Goal: Check status: Check status

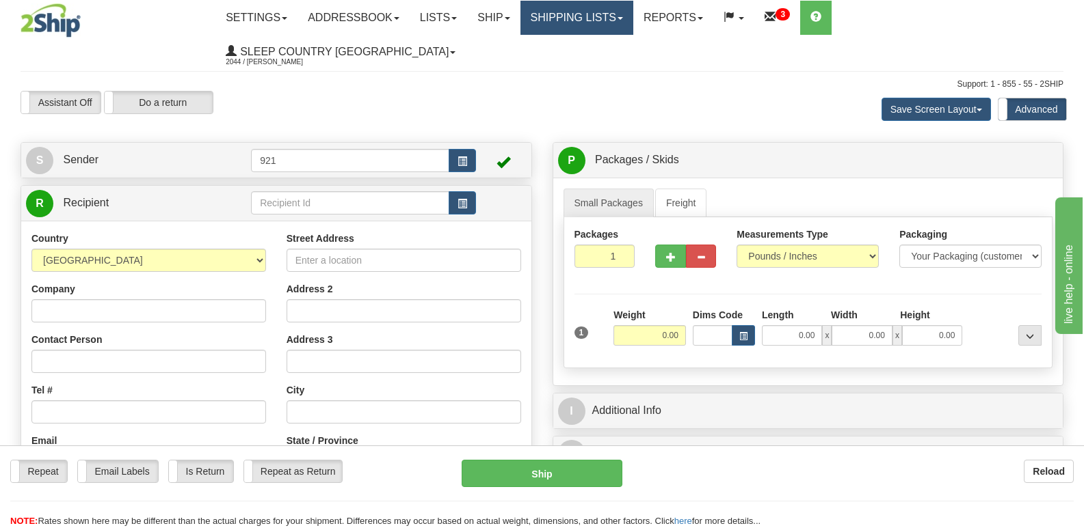
click at [628, 19] on link "Shipping lists" at bounding box center [576, 18] width 113 height 34
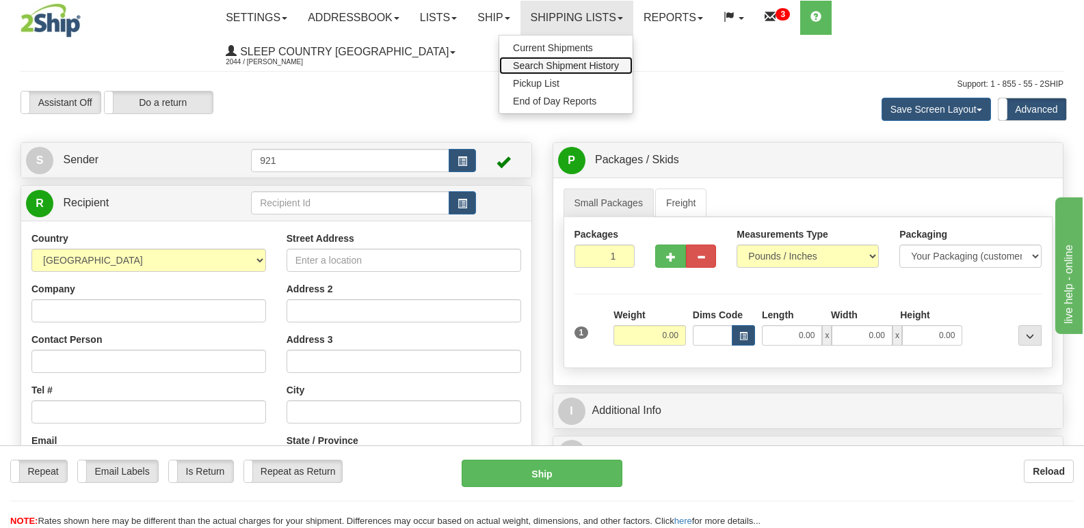
click at [619, 69] on span "Search Shipment History" at bounding box center [566, 65] width 106 height 11
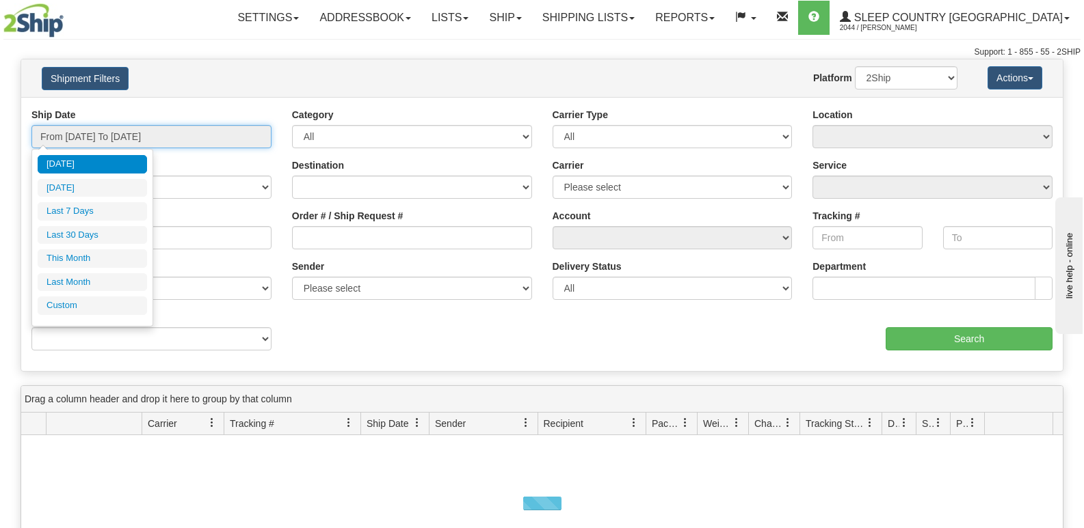
click at [153, 134] on input "From 10/13/2025 To 10/14/2025" at bounding box center [151, 136] width 240 height 23
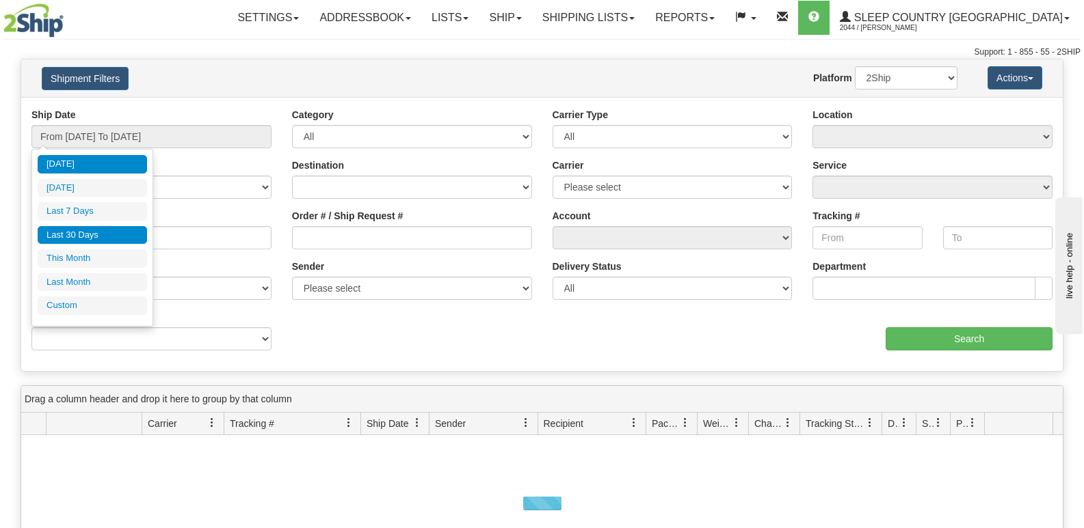
click at [106, 238] on li "Last 30 Days" at bounding box center [92, 235] width 109 height 18
type input "From 09/15/2025 To 10/14/2025"
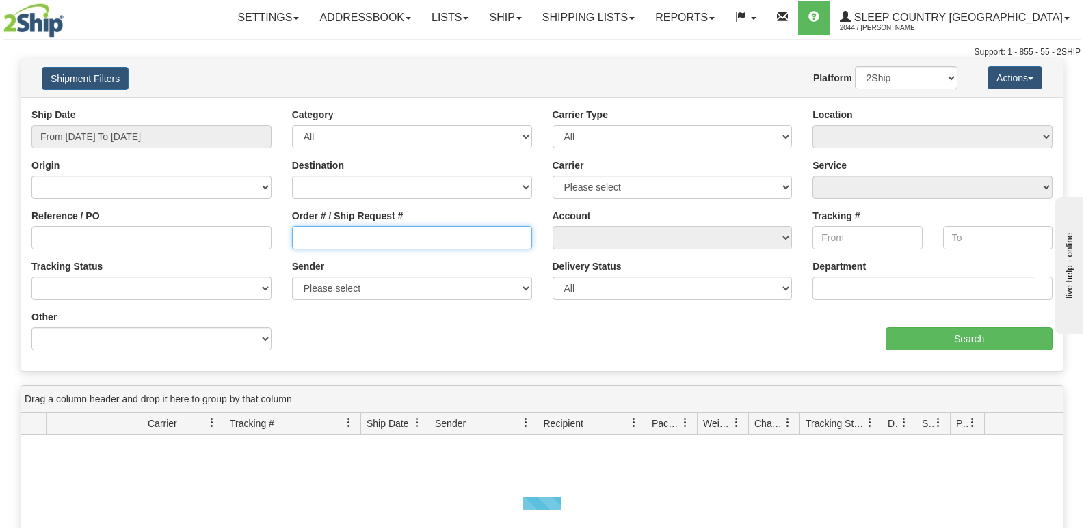
click at [347, 236] on input "Order # / Ship Request #" at bounding box center [412, 237] width 240 height 23
paste input "1061250"
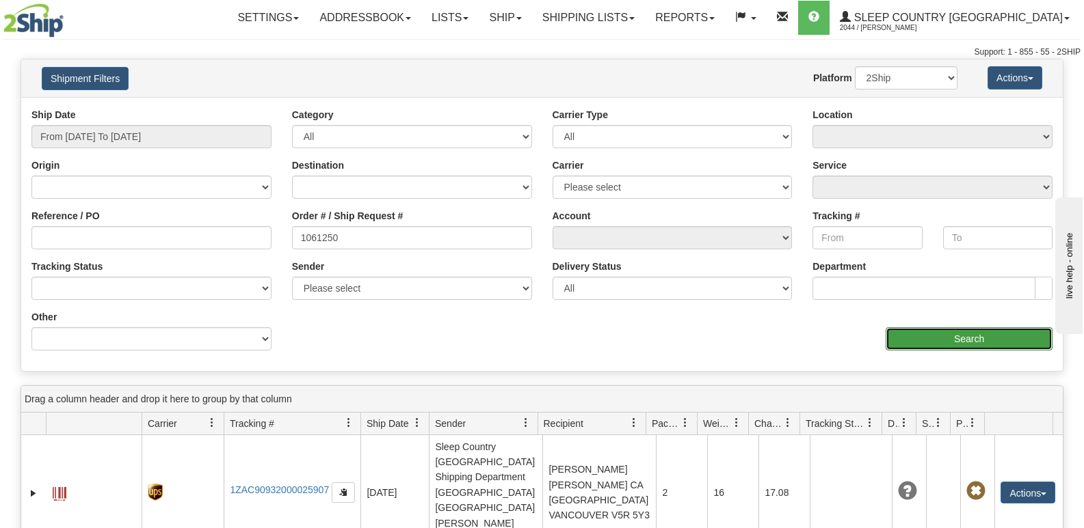
click at [960, 334] on input "Search" at bounding box center [968, 338] width 167 height 23
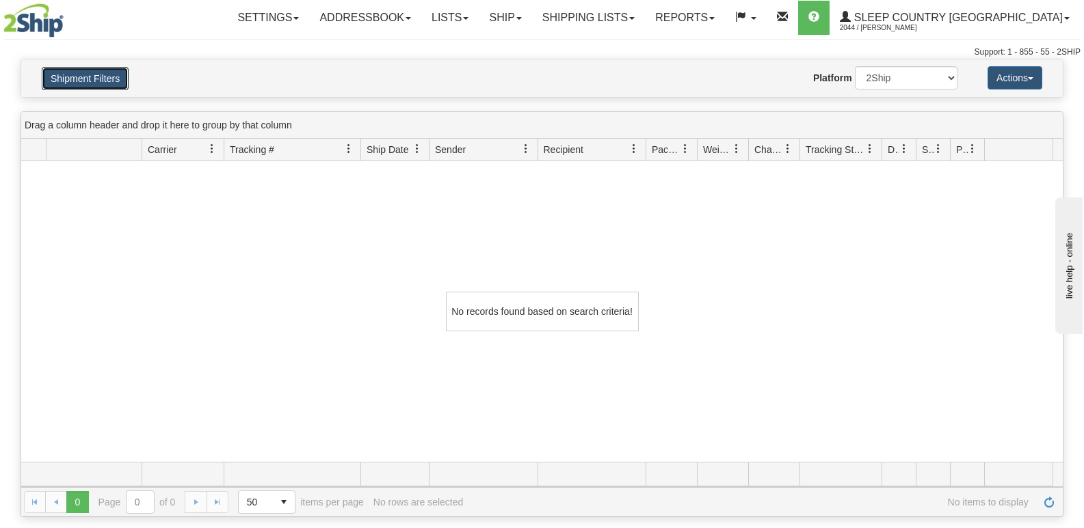
click at [92, 88] on button "Shipment Filters" at bounding box center [85, 78] width 87 height 23
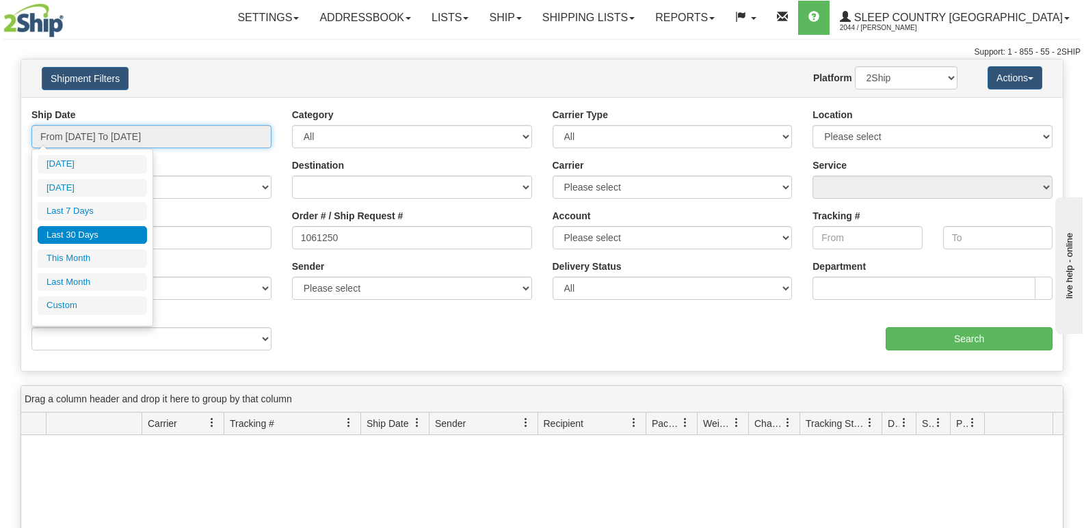
click at [99, 133] on input "From 09/15/2025 To 10/14/2025" at bounding box center [151, 136] width 240 height 23
click at [85, 234] on li "Last 30 Days" at bounding box center [92, 235] width 109 height 18
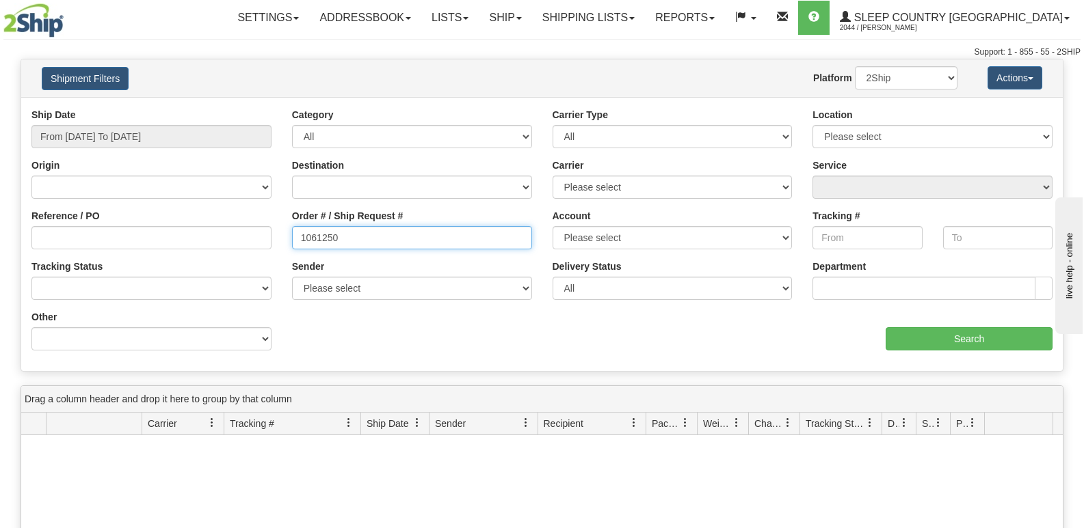
drag, startPoint x: 369, startPoint y: 245, endPoint x: 184, endPoint y: 242, distance: 184.6
click at [184, 108] on div "Reference / PO Order # / Ship Request # 1061250 Account Please select Canada Po…" at bounding box center [541, 108] width 1041 height 0
paste input "28481"
type input "128481"
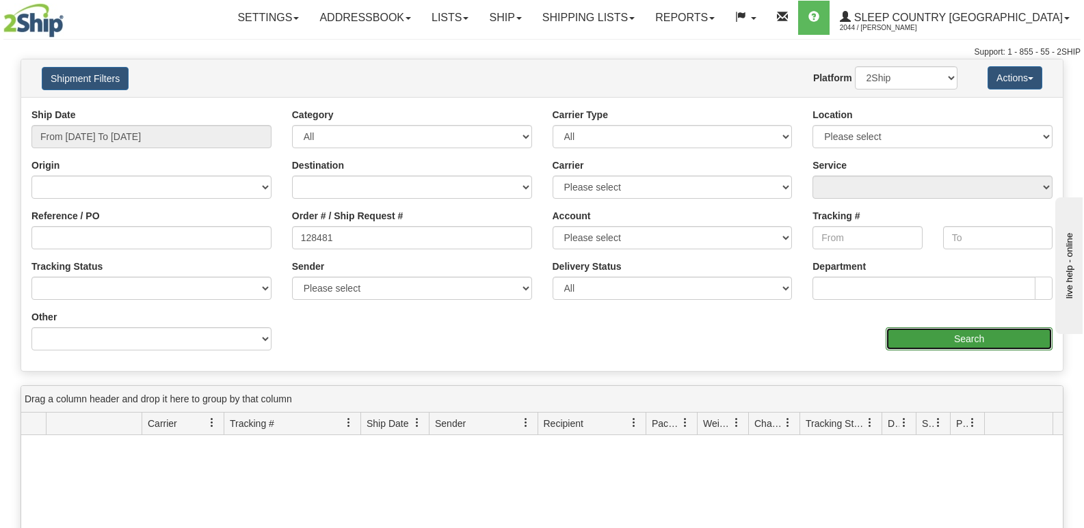
click at [972, 345] on input "Search" at bounding box center [968, 338] width 167 height 23
